Goal: Find specific fact: Find specific fact

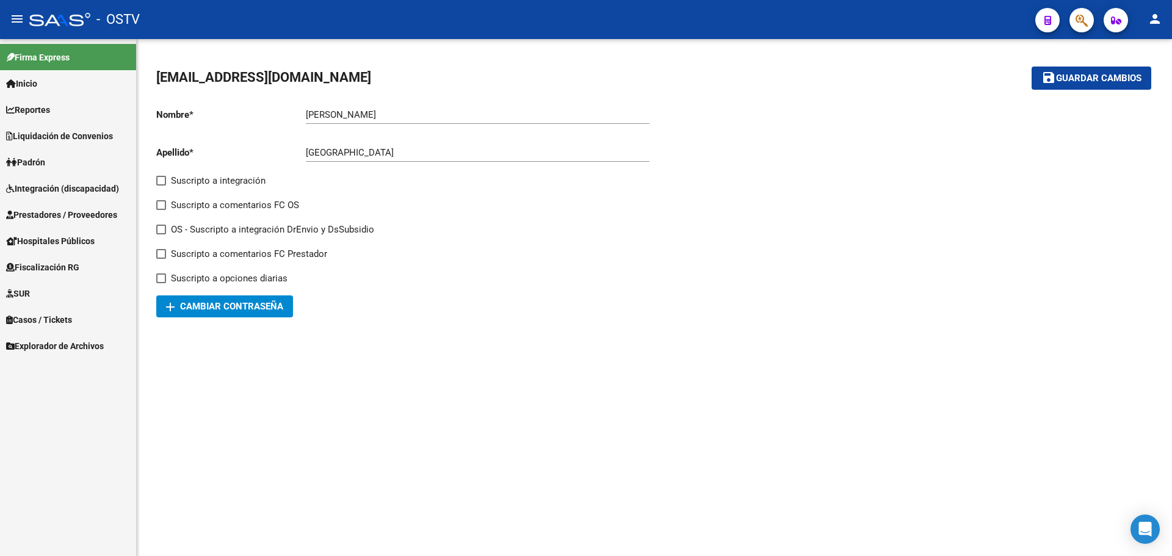
click at [87, 164] on link "Padrón" at bounding box center [68, 162] width 136 height 26
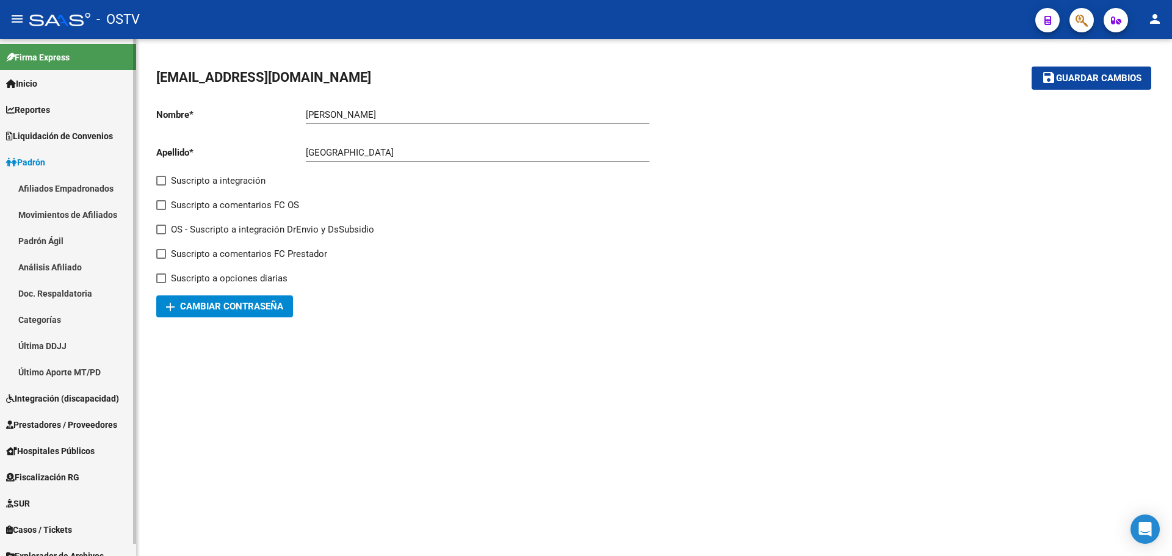
click at [84, 245] on link "Padrón Ágil" at bounding box center [68, 241] width 136 height 26
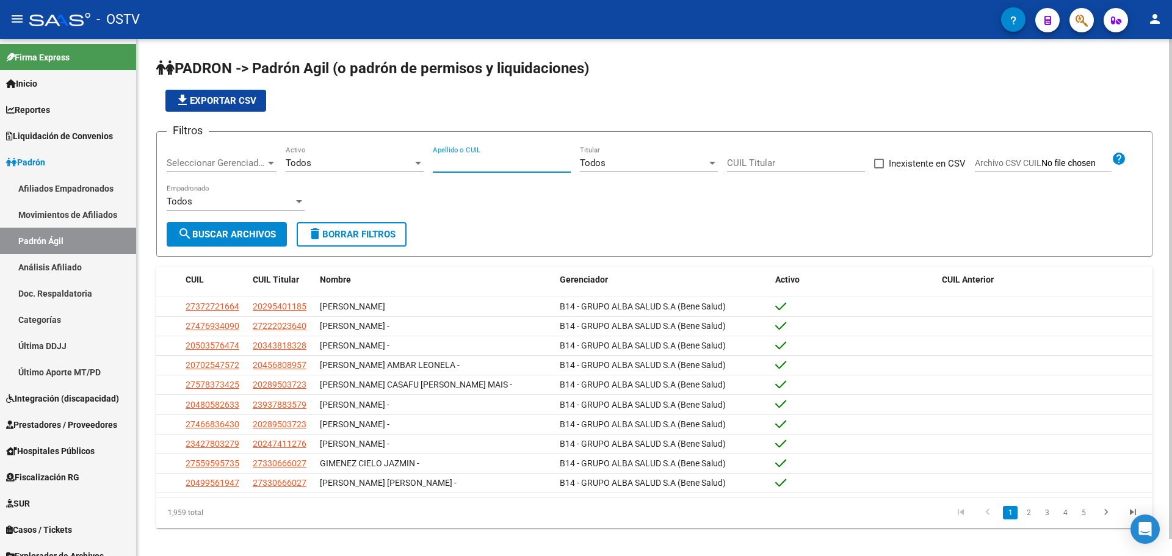
click at [489, 162] on input "Apellido o CUIL" at bounding box center [502, 162] width 138 height 11
paste input "27251060"
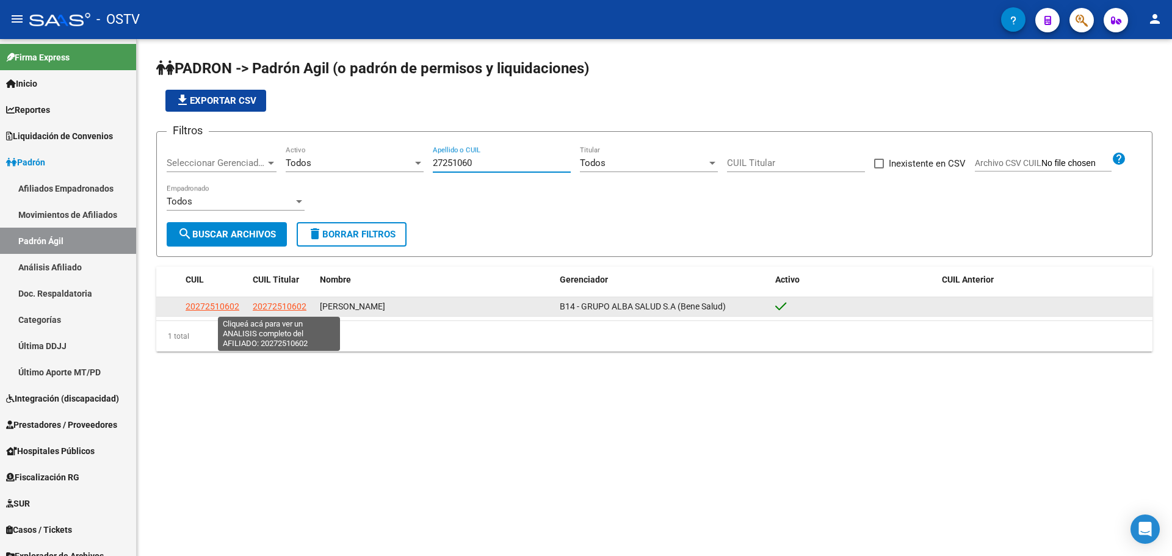
type input "27251060"
click at [292, 306] on span "20272510602" at bounding box center [280, 306] width 54 height 10
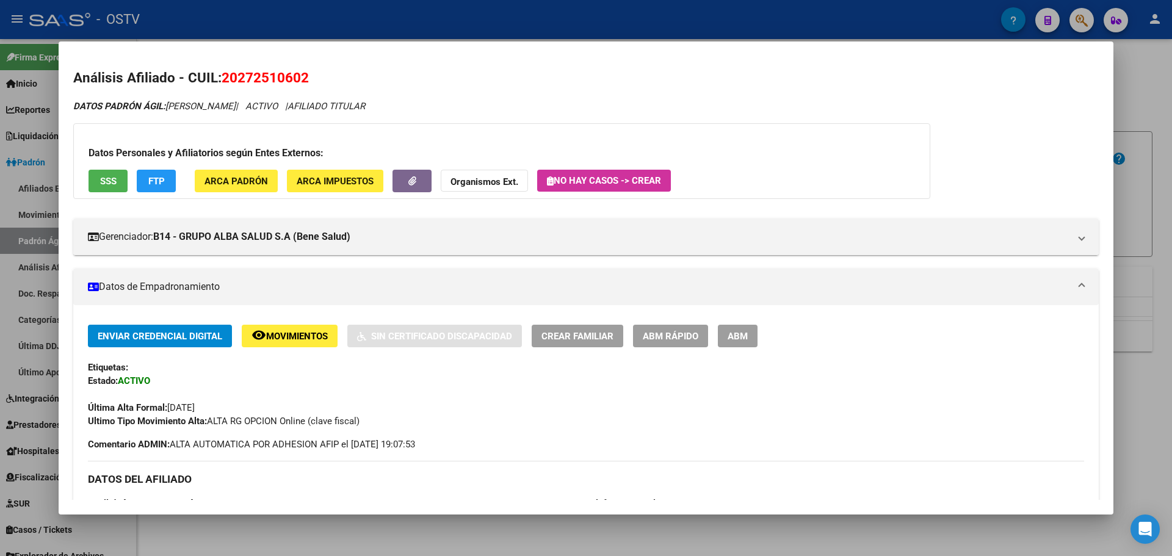
click at [256, 81] on span "20272510602" at bounding box center [265, 78] width 87 height 16
copy span "20272510602"
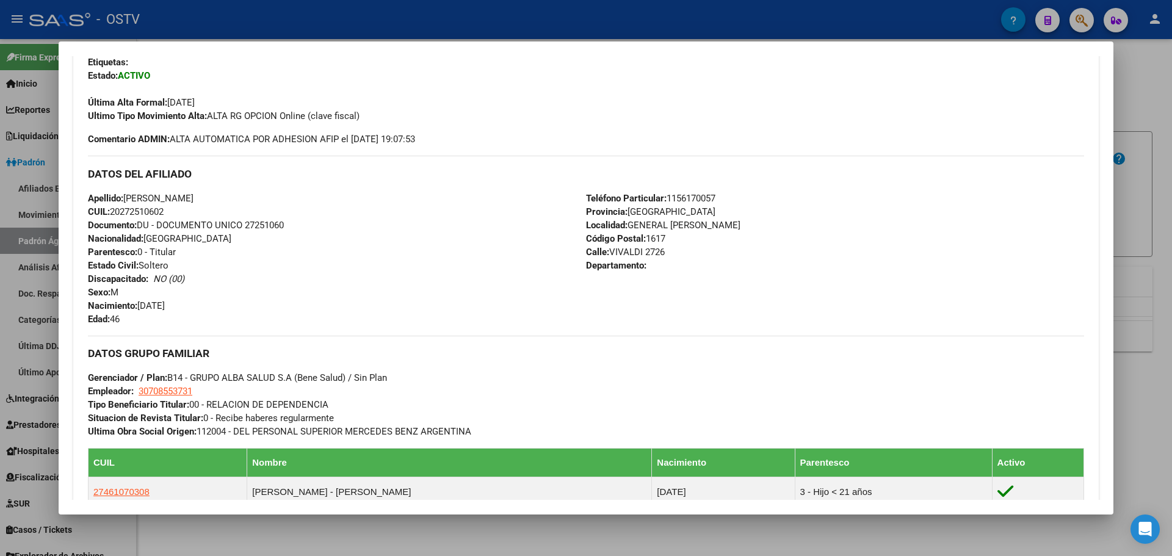
scroll to position [427, 0]
